Goal: Information Seeking & Learning: Learn about a topic

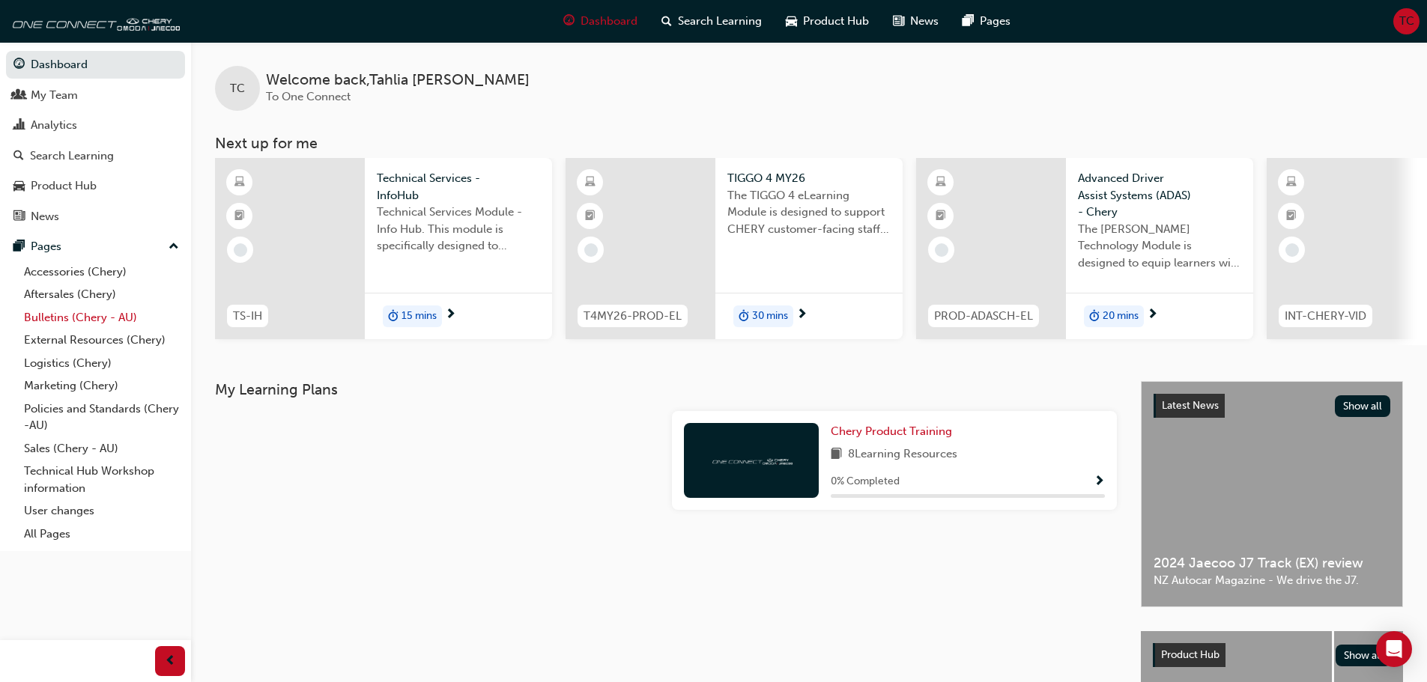
click at [54, 315] on link "Bulletins (Chery - AU)" at bounding box center [101, 317] width 167 height 23
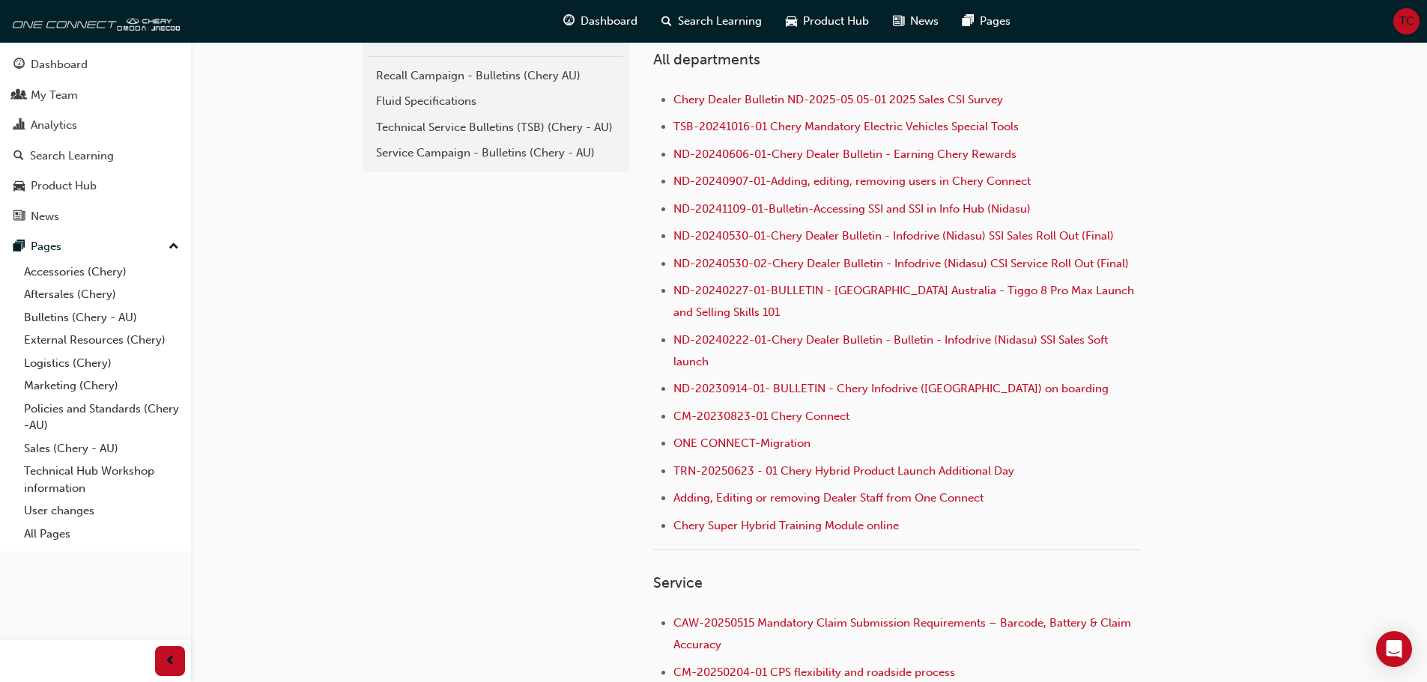
scroll to position [374, 0]
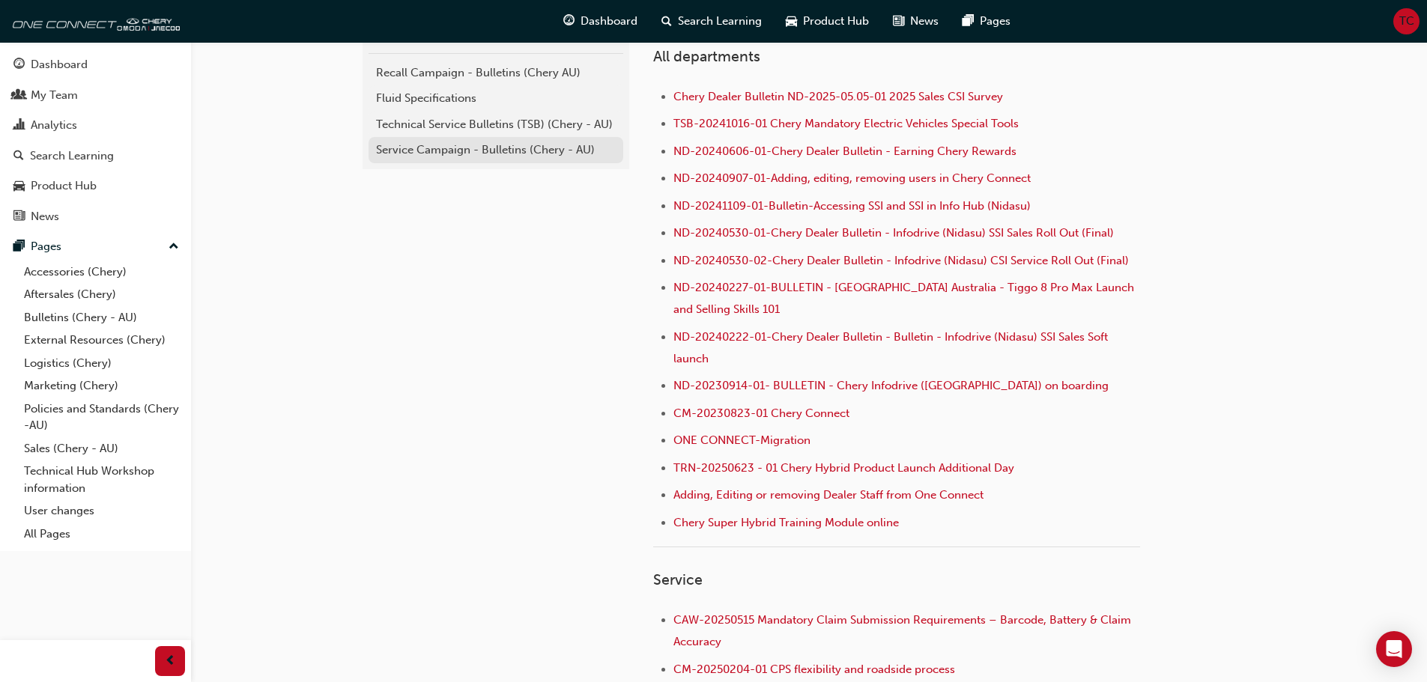
click at [493, 151] on div "Service Campaign - Bulletins (Chery - AU)" at bounding box center [496, 150] width 240 height 17
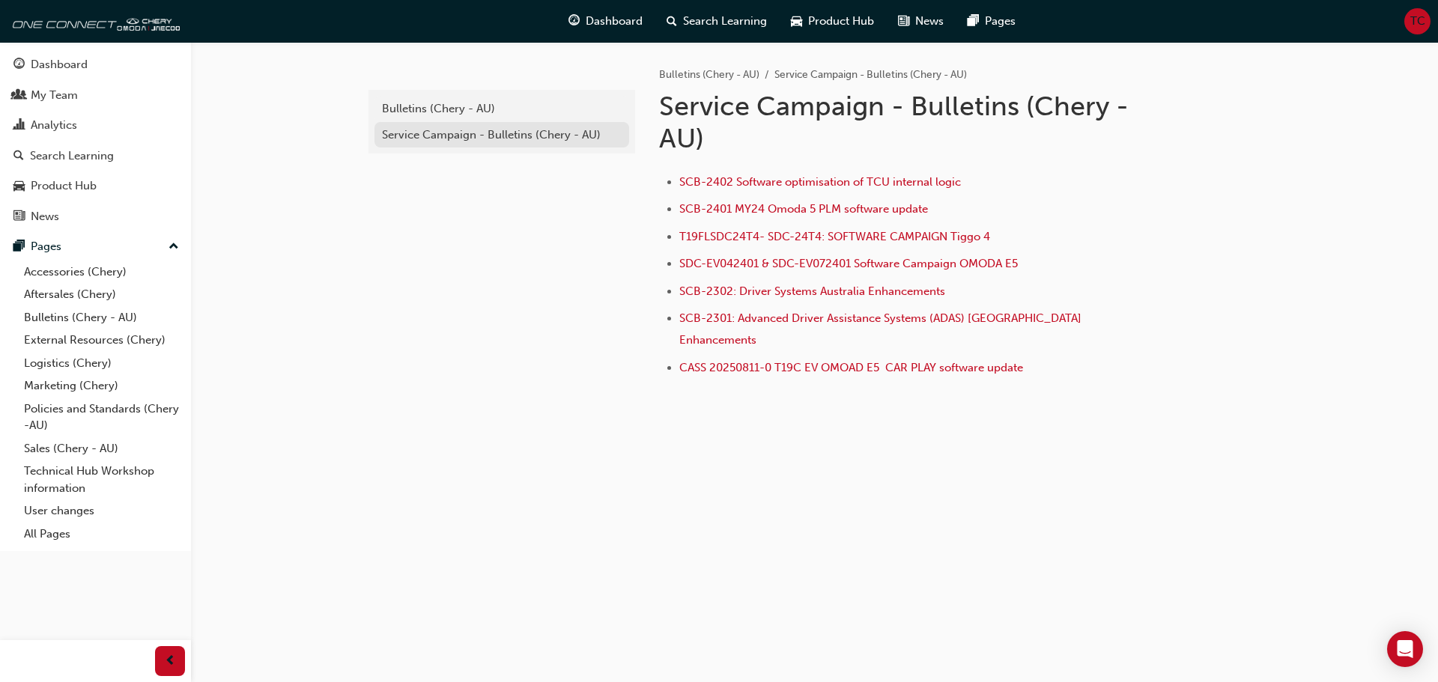
click at [450, 132] on div "Service Campaign - Bulletins (Chery - AU)" at bounding box center [502, 135] width 240 height 17
click at [443, 112] on div "Bulletins (Chery - AU)" at bounding box center [502, 108] width 240 height 17
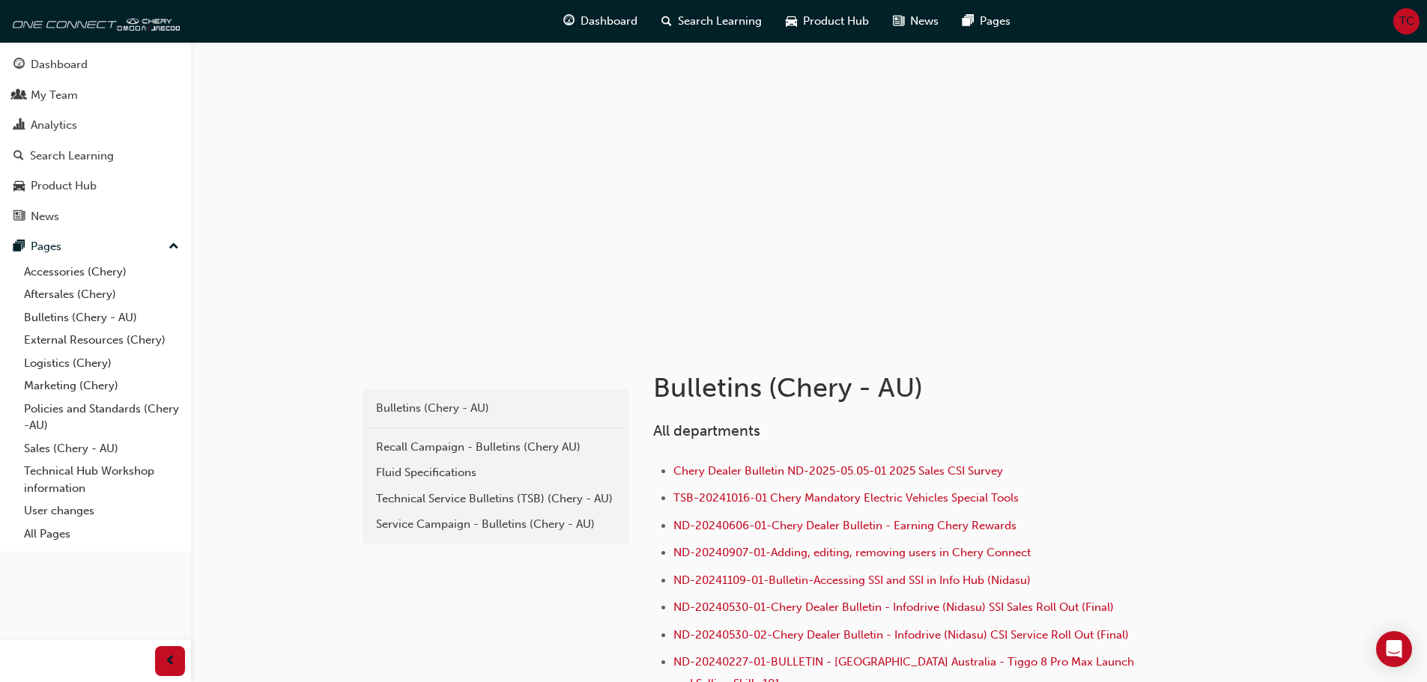
click at [411, 497] on div "Technical Service Bulletins (TSB) (Chery - AU)" at bounding box center [496, 498] width 240 height 17
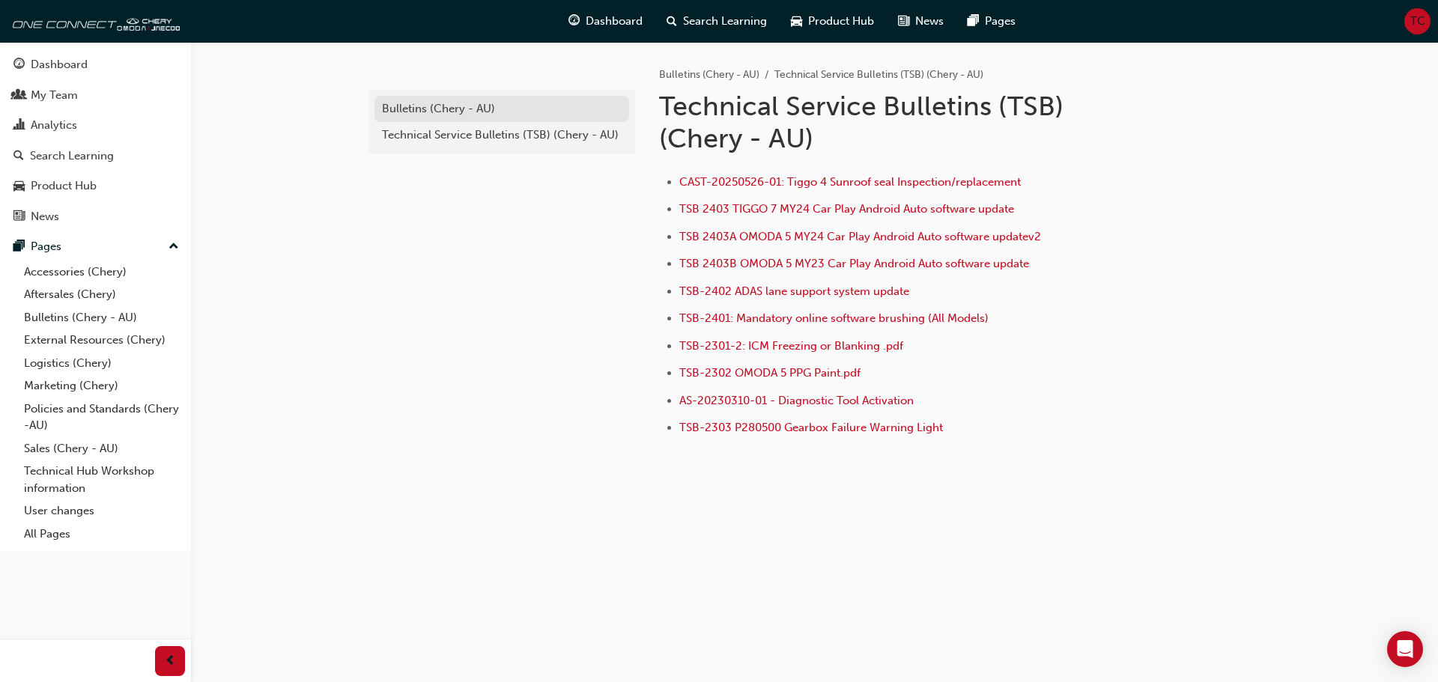
click at [439, 105] on div "Bulletins (Chery - AU)" at bounding box center [502, 108] width 240 height 17
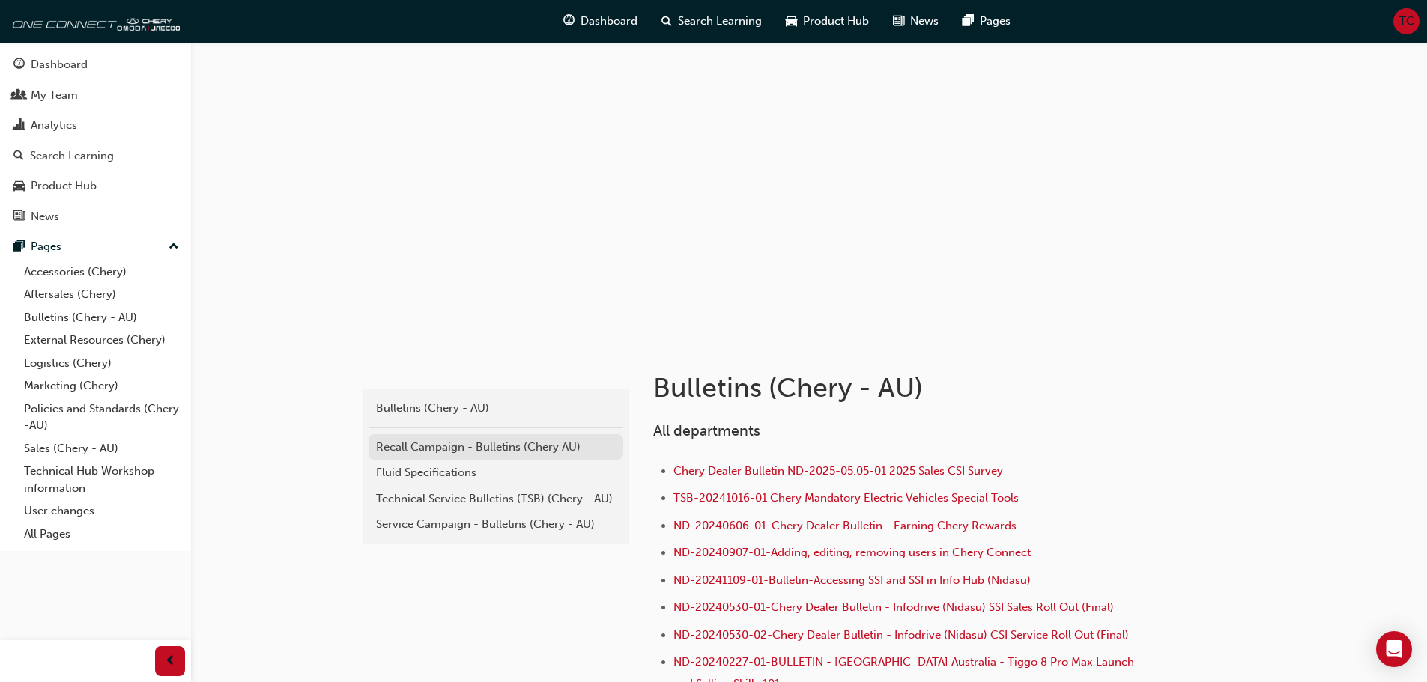
click at [452, 449] on div "Recall Campaign - Bulletins (Chery AU)" at bounding box center [496, 447] width 240 height 17
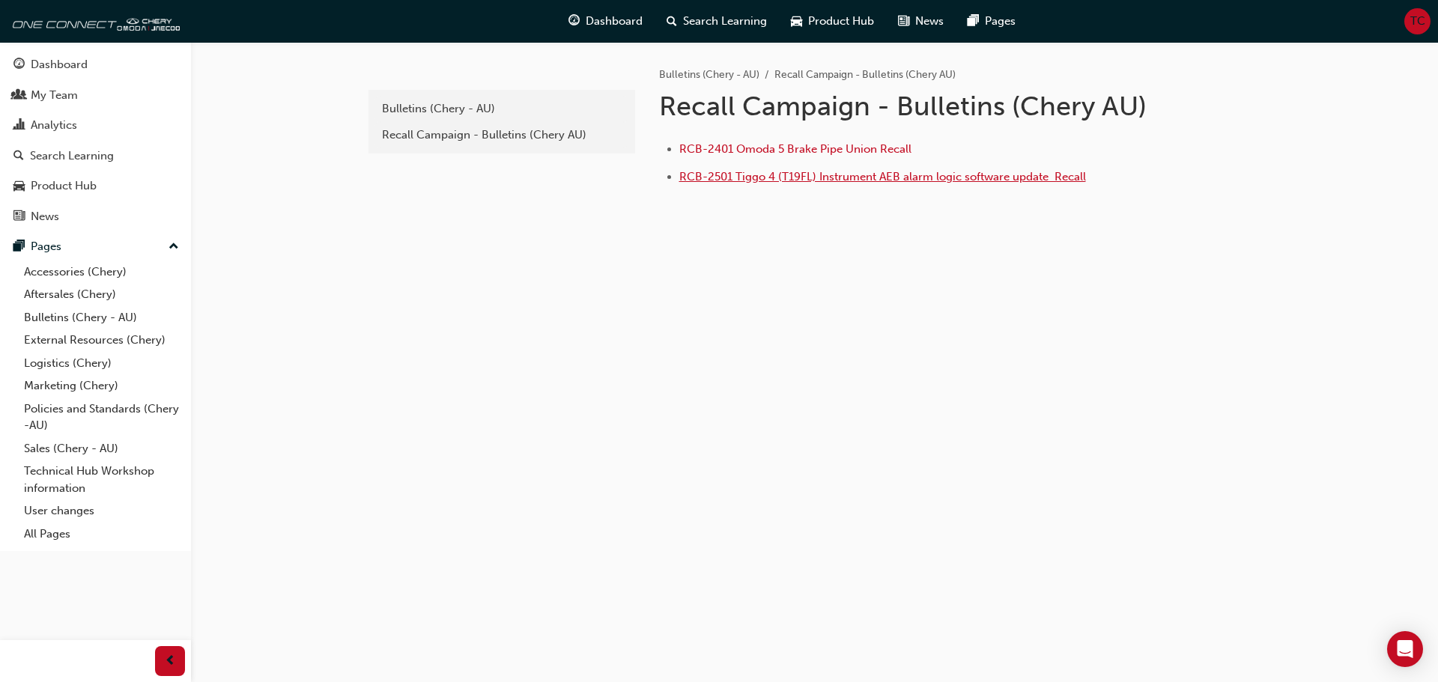
click at [714, 174] on span "RCB-2501 Tiggo 4 (T19FL) Instrument AEB alarm logic software update ﻿ Recall" at bounding box center [882, 176] width 407 height 13
